Goal: Task Accomplishment & Management: Use online tool/utility

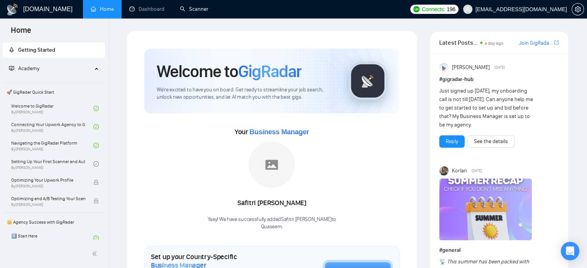
drag, startPoint x: 190, startPoint y: 5, endPoint x: 166, endPoint y: 47, distance: 48.4
click at [190, 6] on link "Scanner" at bounding box center [194, 9] width 29 height 7
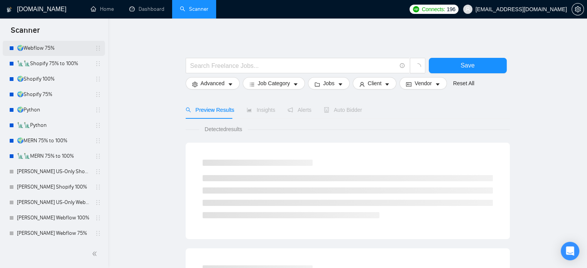
scroll to position [154, 0]
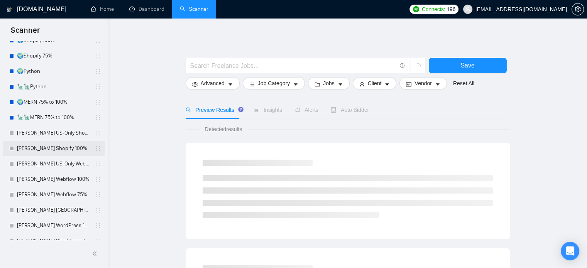
click at [52, 147] on link "[PERSON_NAME] Shopify 100%" at bounding box center [53, 148] width 73 height 15
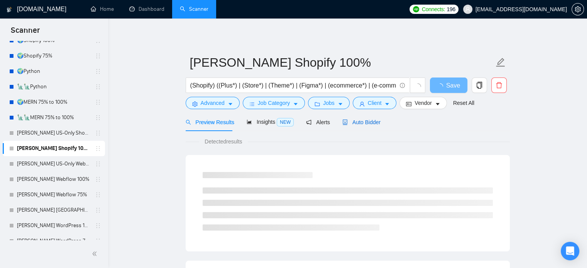
click at [372, 126] on div "Auto Bidder" at bounding box center [362, 122] width 38 height 8
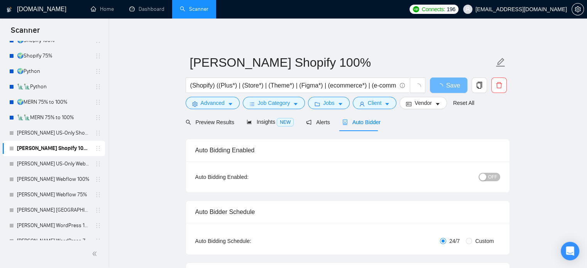
radio input "false"
radio input "true"
checkbox input "true"
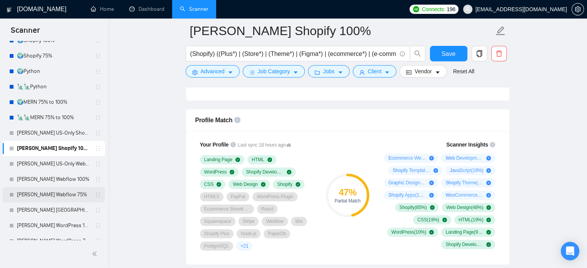
scroll to position [193, 0]
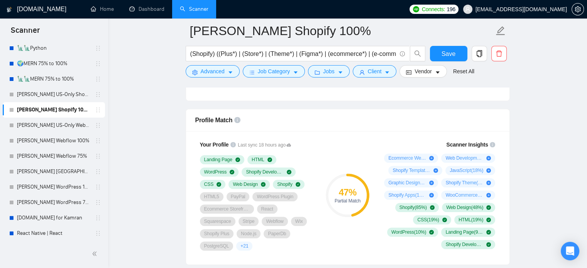
drag, startPoint x: 60, startPoint y: 191, endPoint x: 219, endPoint y: 197, distance: 158.4
click at [60, 191] on link "[PERSON_NAME] WordPress 100%" at bounding box center [53, 187] width 73 height 15
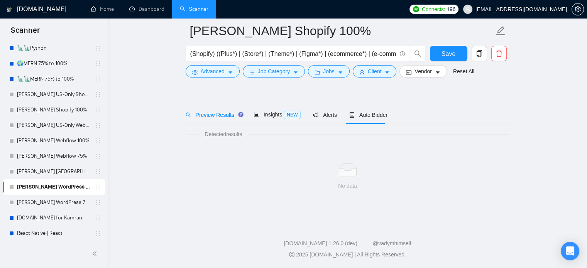
scroll to position [14, 0]
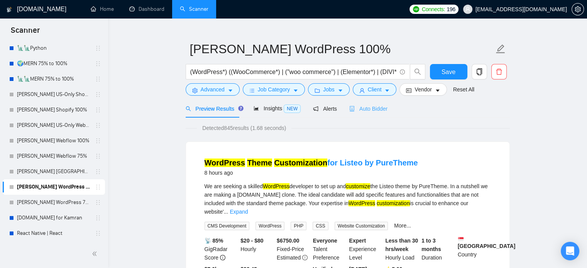
click at [366, 117] on div "Auto Bidder" at bounding box center [368, 109] width 38 height 18
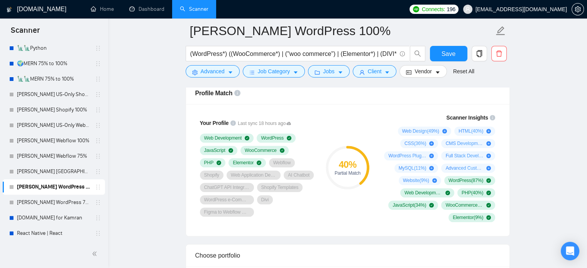
scroll to position [593, 0]
